Goal: Information Seeking & Learning: Learn about a topic

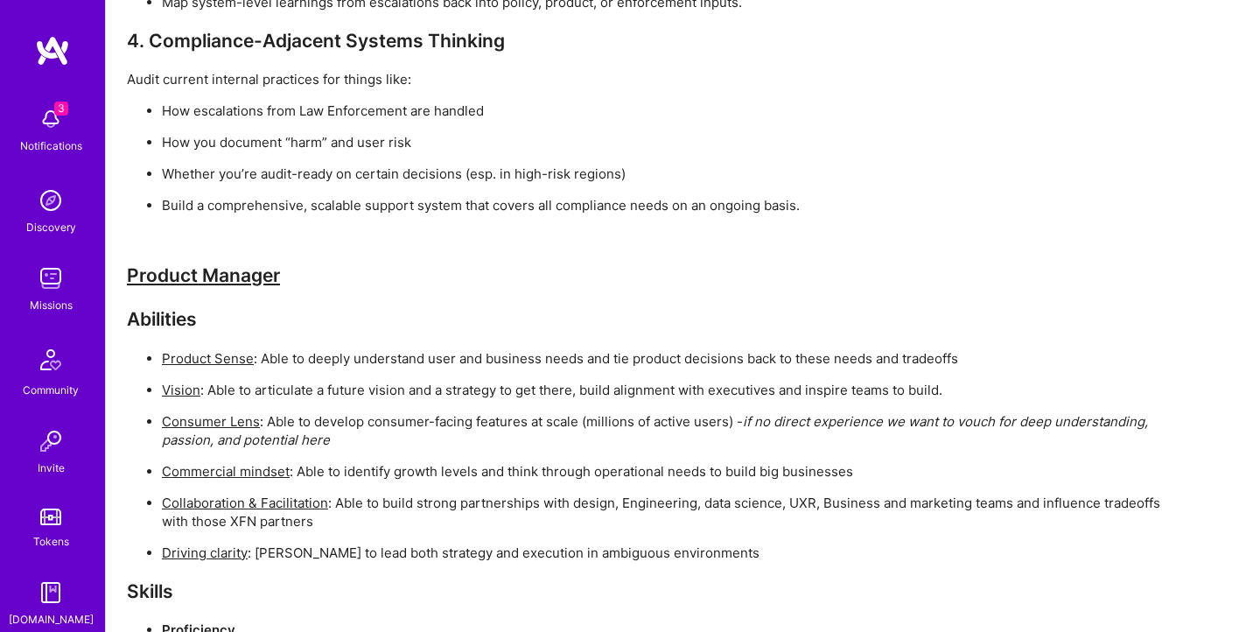
scroll to position [5650, 0]
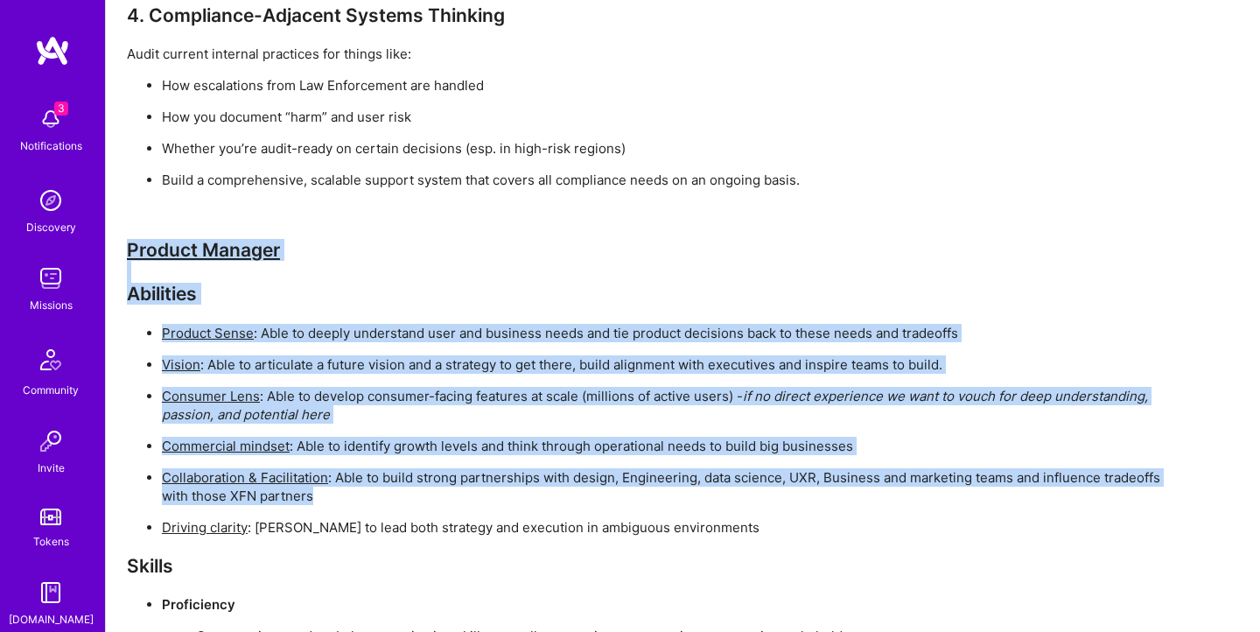
drag, startPoint x: 129, startPoint y: 229, endPoint x: 777, endPoint y: 494, distance: 699.5
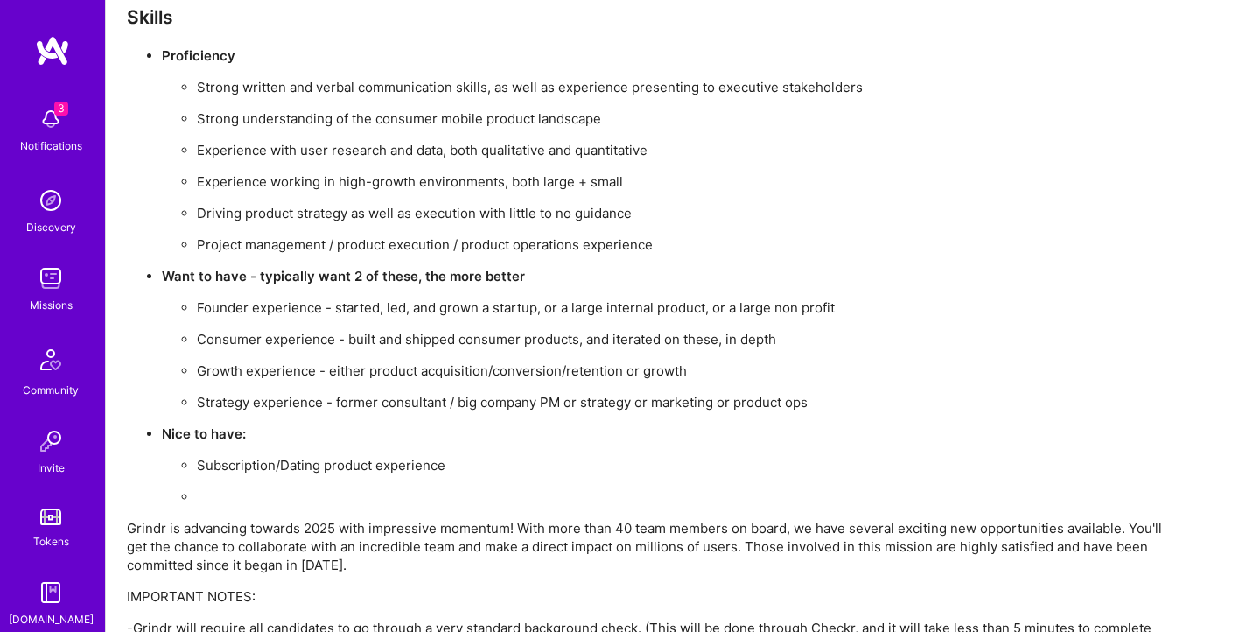
scroll to position [6371, 0]
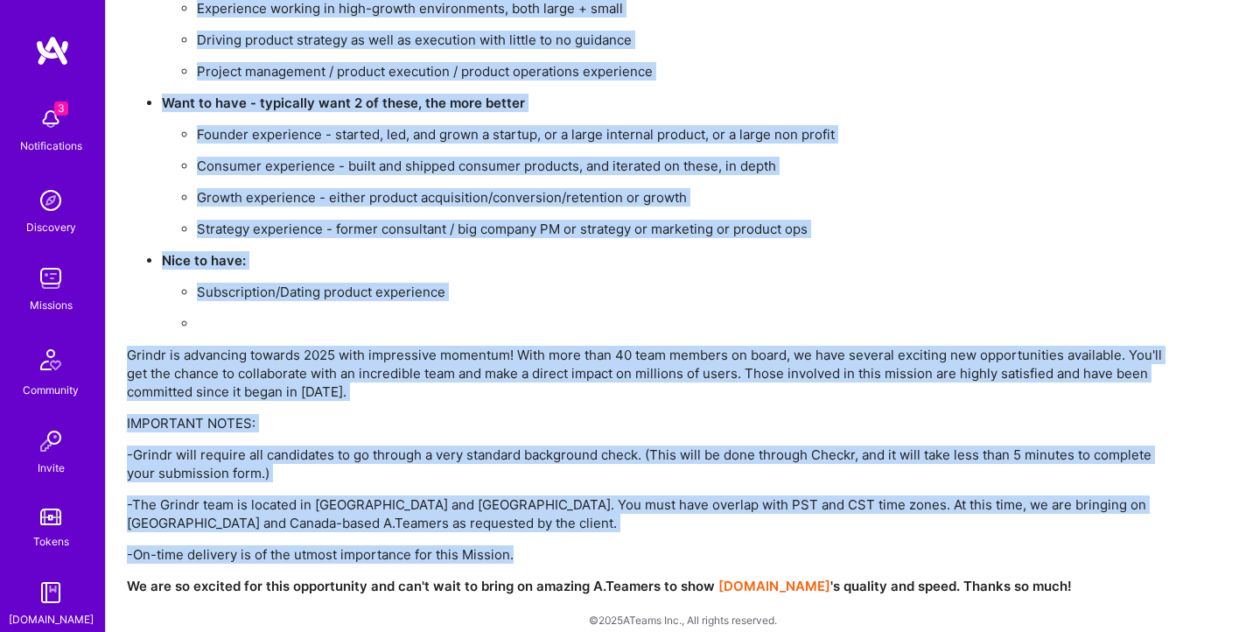
click at [519, 545] on p "-On-time delivery is of the utmost importance for this Mission." at bounding box center [652, 554] width 1050 height 18
copy div "Product Manager Abilities Product Sense : Able to deeply understand user and bu…"
click at [547, 220] on p "Strategy experience - former consultant / big company PM or strategy or marketi…" at bounding box center [687, 229] width 980 height 18
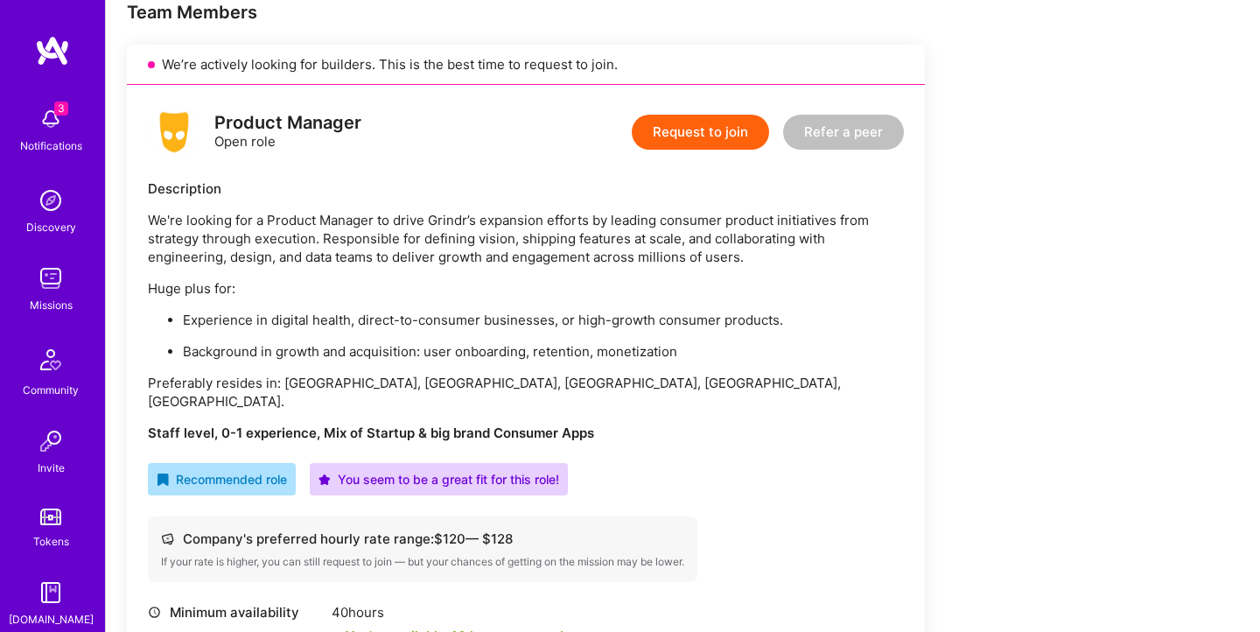
scroll to position [361, 0]
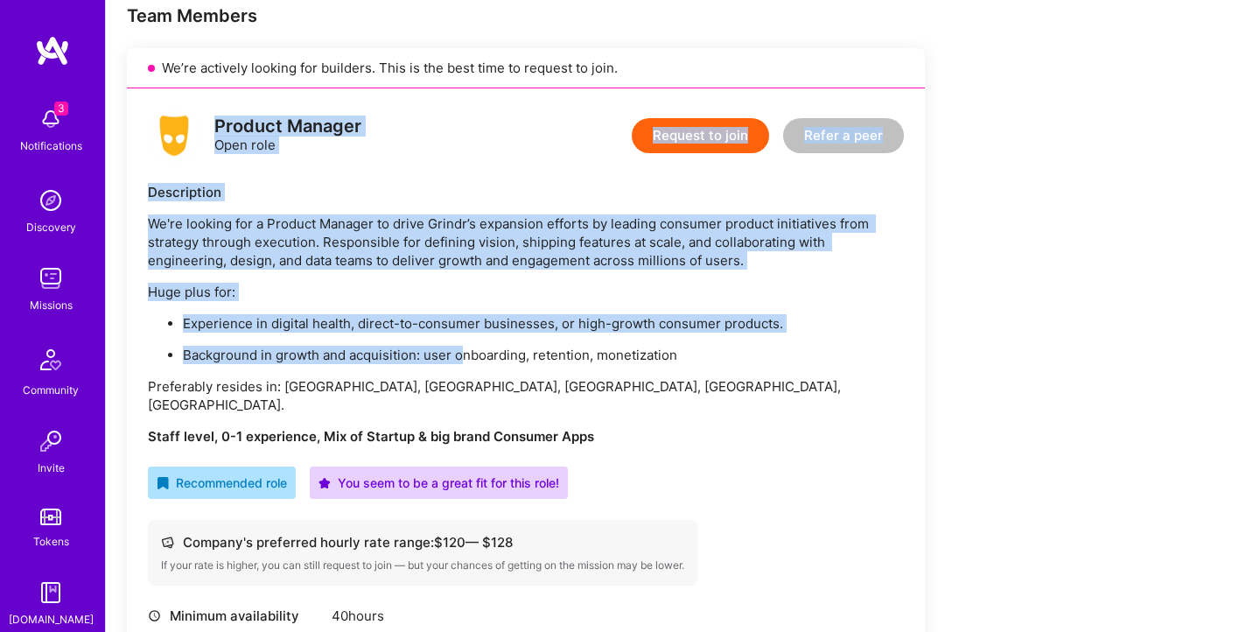
drag, startPoint x: 214, startPoint y: 123, endPoint x: 458, endPoint y: 347, distance: 331.2
click at [459, 347] on div "Product Manager Open role Request to join Refer a peer Description We're lookin…" at bounding box center [526, 451] width 798 height 726
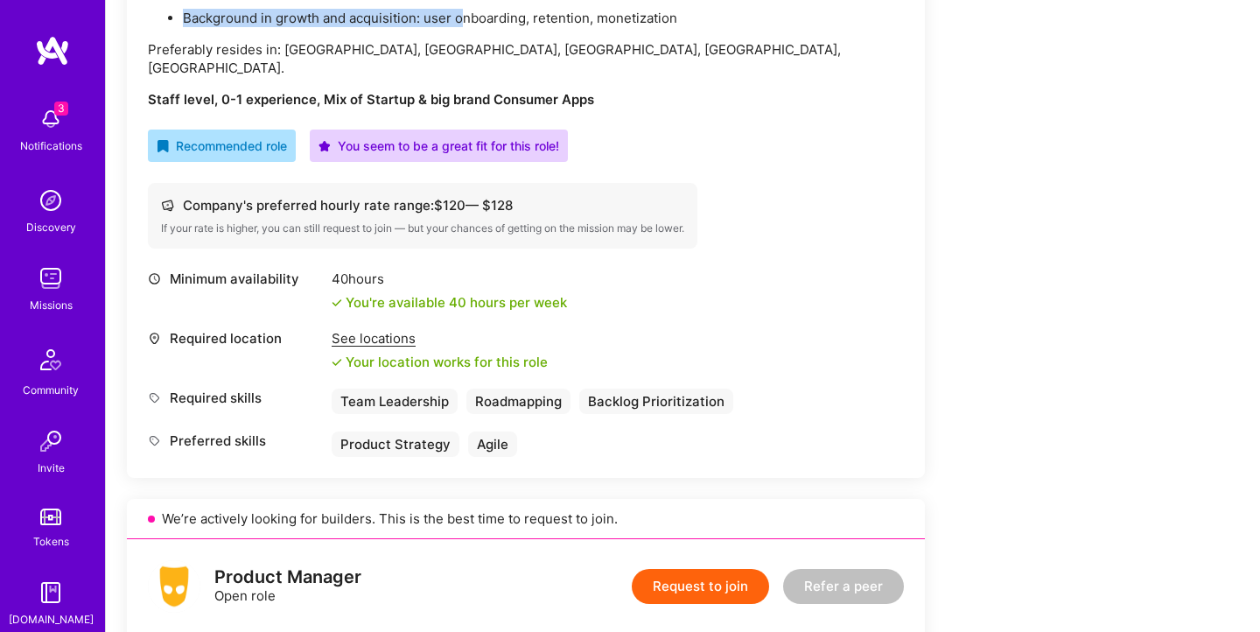
scroll to position [699, 0]
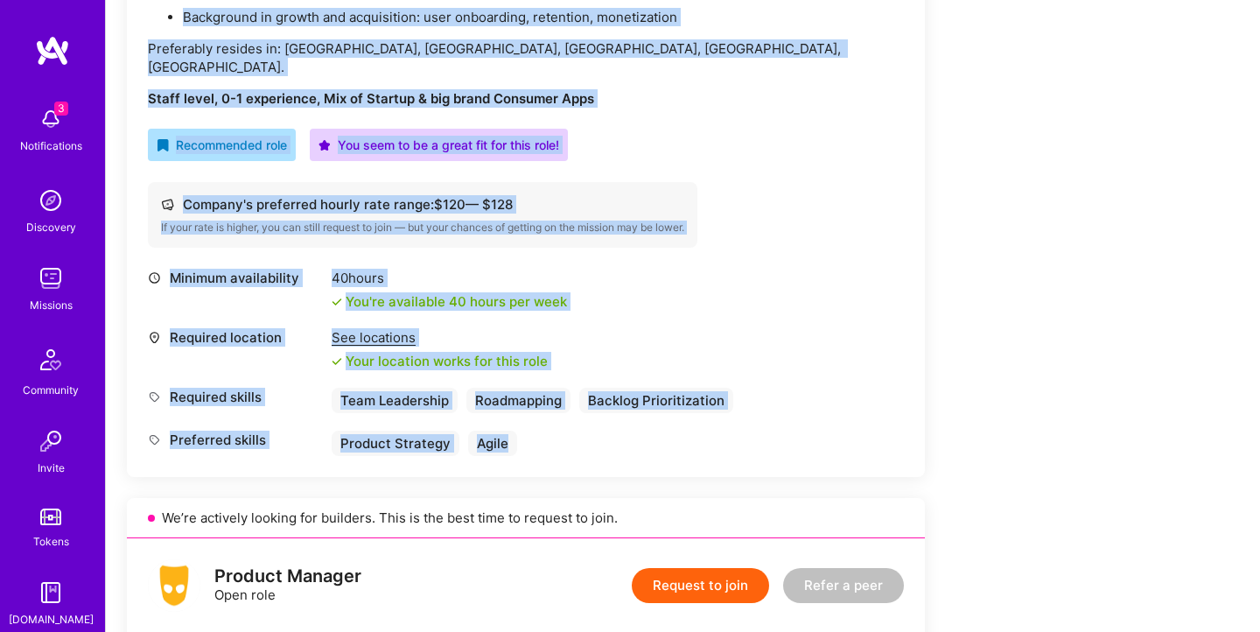
click at [534, 430] on div "Preferred skills Product Strategy Agile" at bounding box center [526, 442] width 756 height 25
copy div "Product Manager Open role Request to join Refer a peer Description We're lookin…"
click at [785, 269] on div "Minimum availability 40 hours You're available 40 hours per week" at bounding box center [526, 290] width 756 height 42
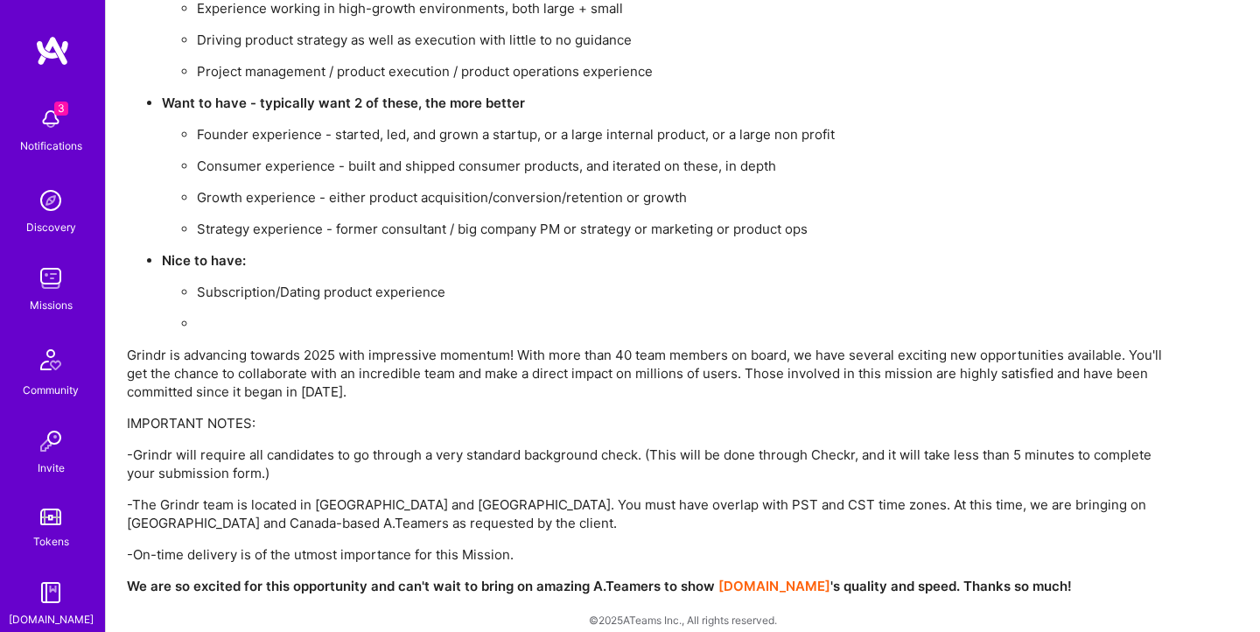
scroll to position [6371, 0]
